Goal: Task Accomplishment & Management: Manage account settings

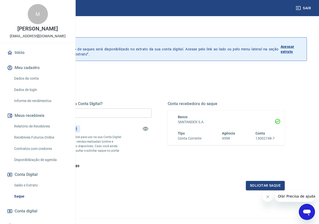
drag, startPoint x: 141, startPoint y: 128, endPoint x: 150, endPoint y: 128, distance: 8.8
click at [77, 128] on p "R$ 211,89" at bounding box center [69, 128] width 16 height 5
click at [122, 144] on p "*Corresponde ao saldo disponível para uso na sua Conta Digital Vindi. Incluindo…" at bounding box center [78, 146] width 88 height 23
click at [152, 150] on div "Quanto deseja sacar da Conta Digital? R$ 0,00 ​ Saldo total*: R$ 211,89 *Corres…" at bounding box center [92, 135] width 117 height 68
